Goal: Share content: Share content

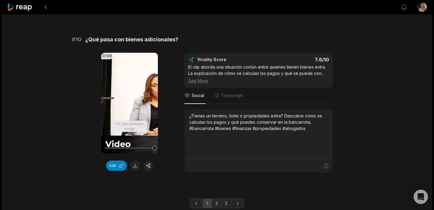
scroll to position [1646, 0]
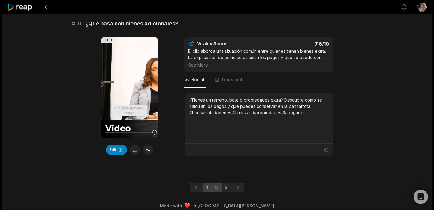
click at [215, 183] on link "2" at bounding box center [216, 188] width 10 height 10
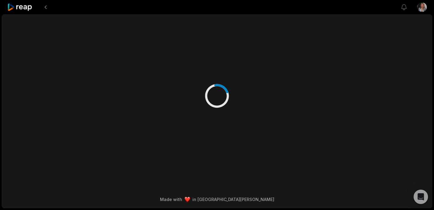
scroll to position [0, 0]
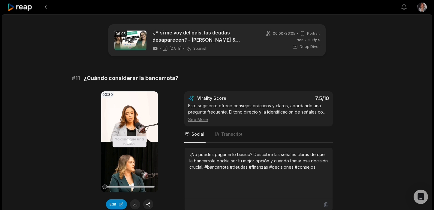
click at [130, 141] on icon at bounding box center [129, 141] width 4 height 5
click at [133, 139] on video "Your browser does not support mp4 format." at bounding box center [129, 141] width 57 height 101
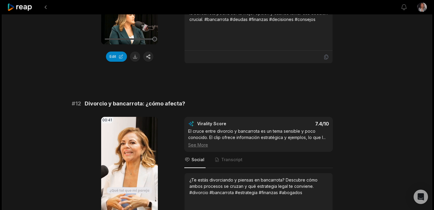
scroll to position [170, 0]
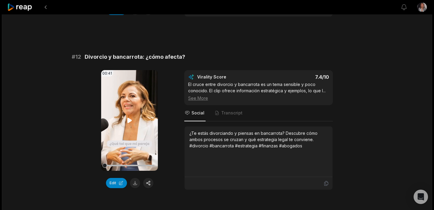
scroll to position [195, 0]
click at [129, 118] on icon at bounding box center [129, 120] width 7 height 7
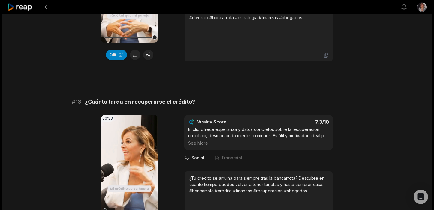
scroll to position [327, 0]
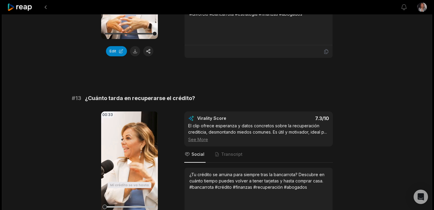
click at [130, 160] on icon at bounding box center [129, 161] width 7 height 7
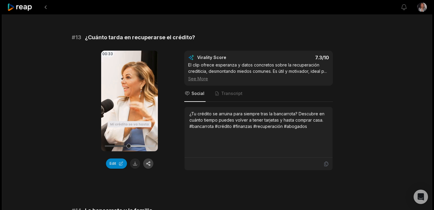
scroll to position [388, 0]
click at [113, 164] on button "Edit" at bounding box center [116, 163] width 21 height 10
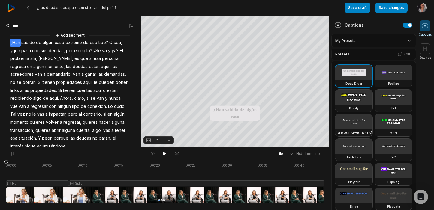
scroll to position [15, 0]
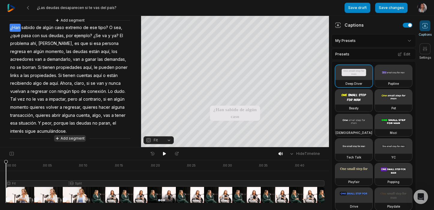
click at [76, 137] on button "Add segment" at bounding box center [70, 138] width 32 height 7
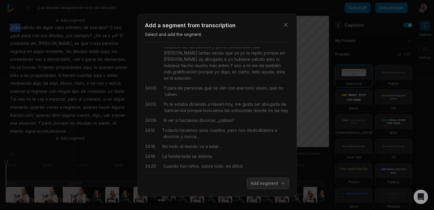
scroll to position [2048, 0]
click at [113, 132] on div "Close Add a segment from transcription Select and add the segment. 22:13 Si rec…" at bounding box center [217, 105] width 434 height 210
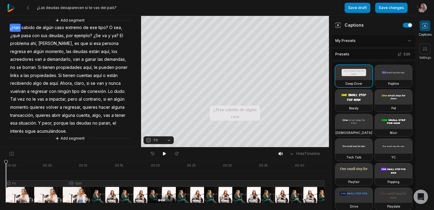
scroll to position [0, 0]
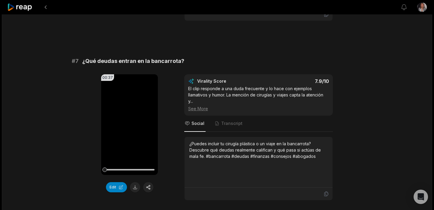
scroll to position [1276, 0]
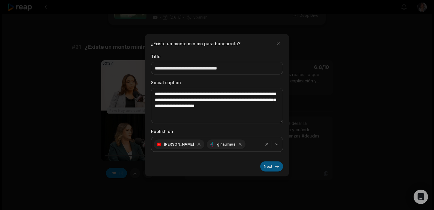
type textarea "**********"
click at [270, 166] on button "Next" at bounding box center [271, 166] width 23 height 10
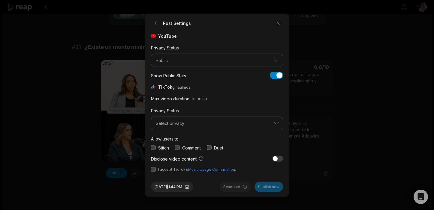
click at [154, 148] on button "button" at bounding box center [153, 147] width 5 height 5
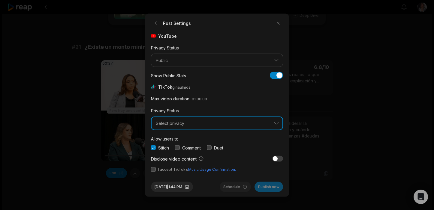
click at [171, 124] on span "Select privacy" at bounding box center [213, 123] width 114 height 5
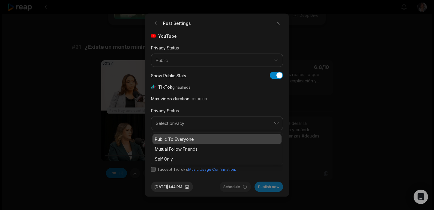
click at [173, 138] on p "Public To Everyone" at bounding box center [217, 139] width 124 height 6
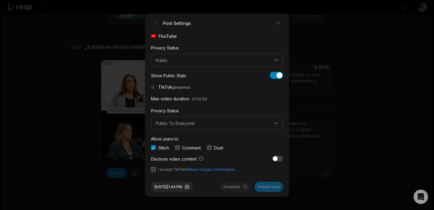
click at [152, 171] on button "button" at bounding box center [153, 169] width 5 height 5
click at [273, 189] on button "Publish now" at bounding box center [268, 187] width 28 height 10
